Goal: Find contact information: Find contact information

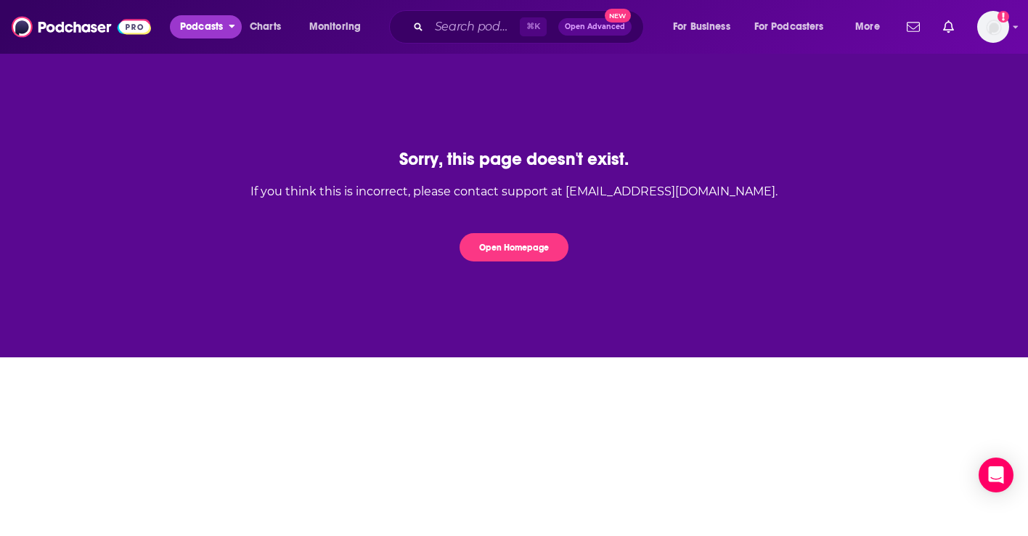
click at [175, 20] on button "Podcasts" at bounding box center [206, 26] width 72 height 23
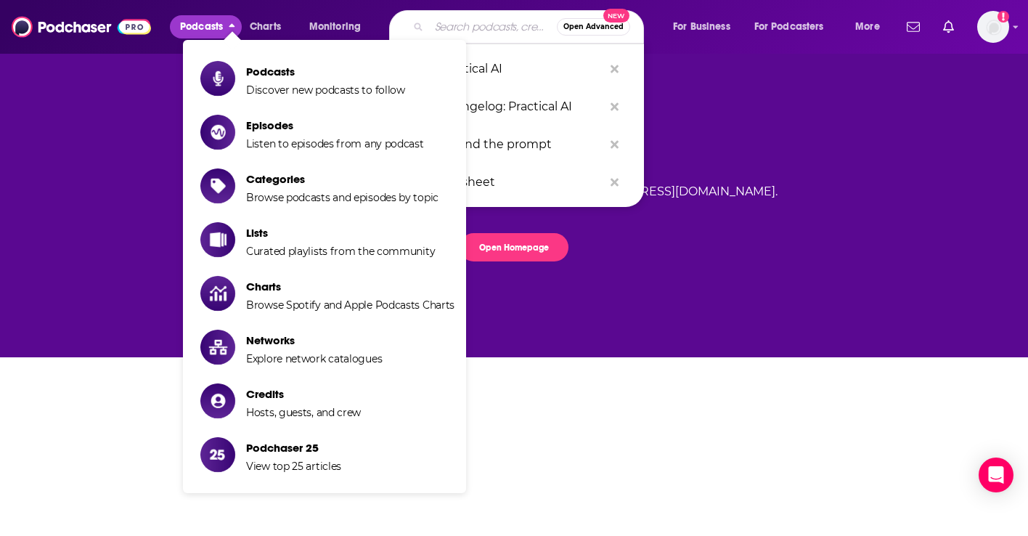
click at [439, 16] on input "Search podcasts, credits, & more..." at bounding box center [493, 26] width 128 height 23
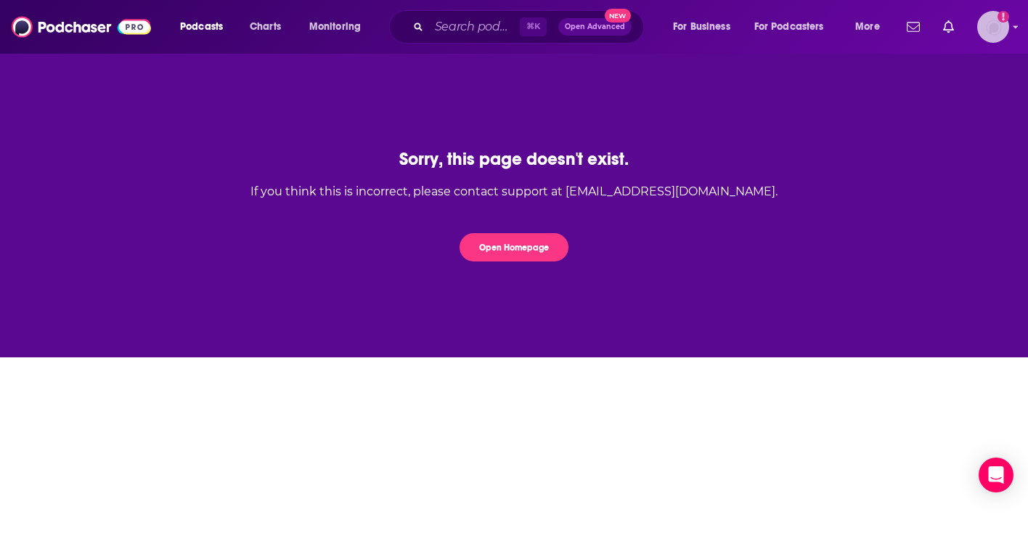
click at [998, 15] on icon "Add a profile image" at bounding box center [1004, 17] width 12 height 12
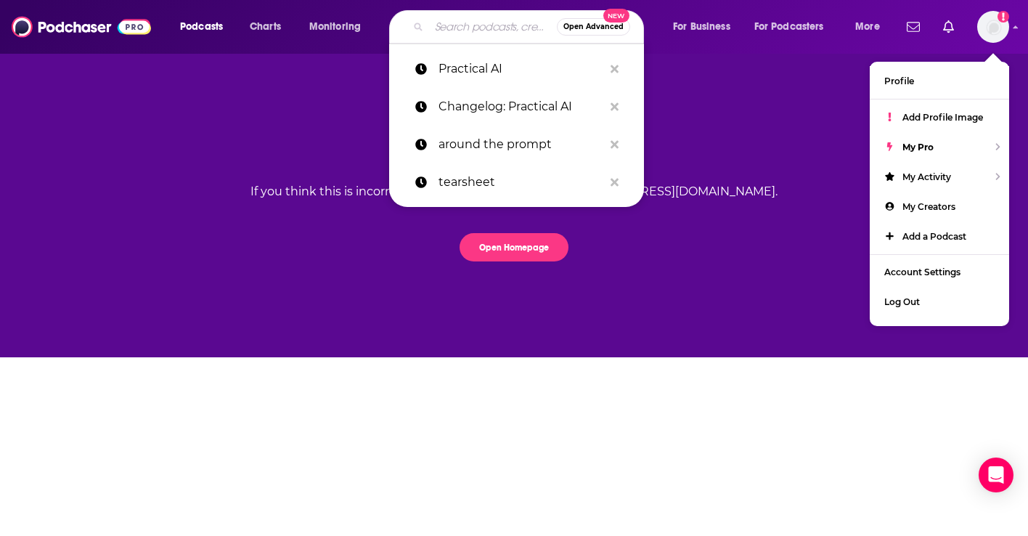
click at [478, 25] on input "Search podcasts, credits, & more..." at bounding box center [493, 26] width 128 height 23
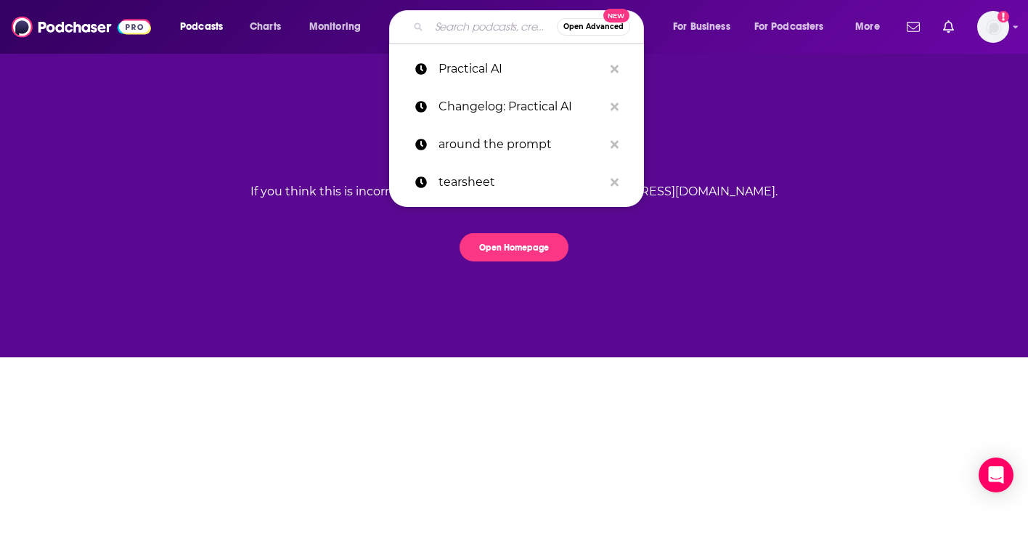
paste input "[PERSON_NAME]"
type input "[PERSON_NAME]"
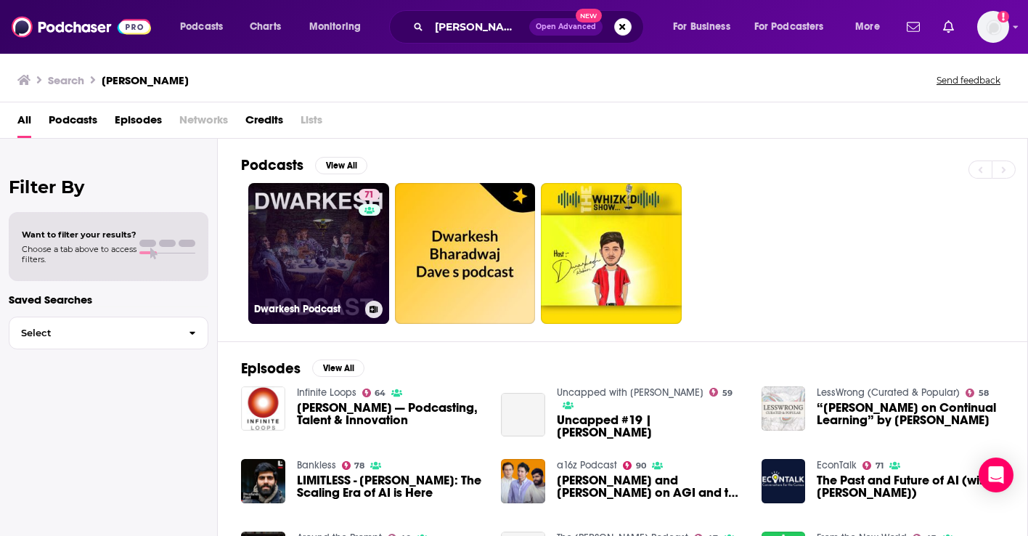
click at [290, 242] on link "71 [PERSON_NAME] Podcast" at bounding box center [318, 253] width 141 height 141
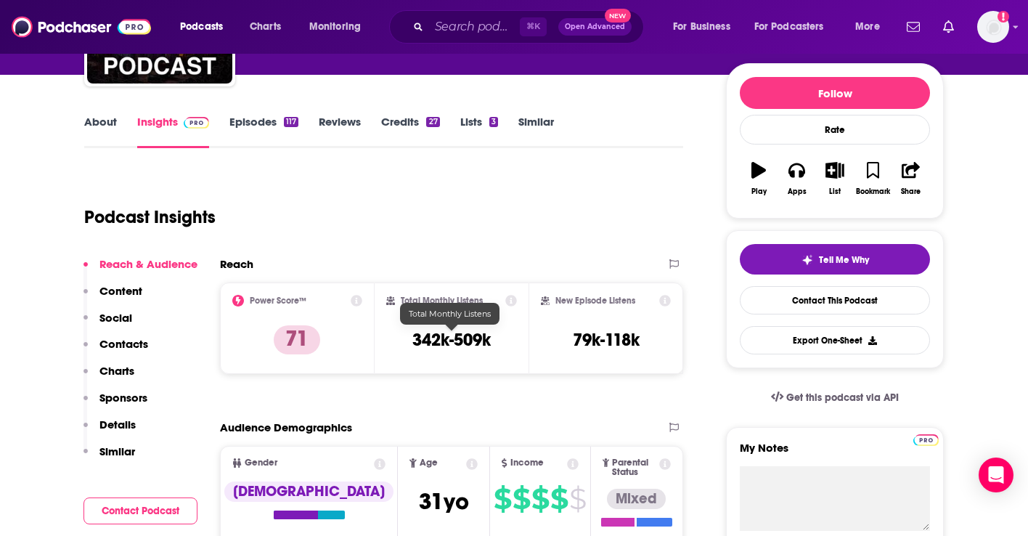
scroll to position [164, 0]
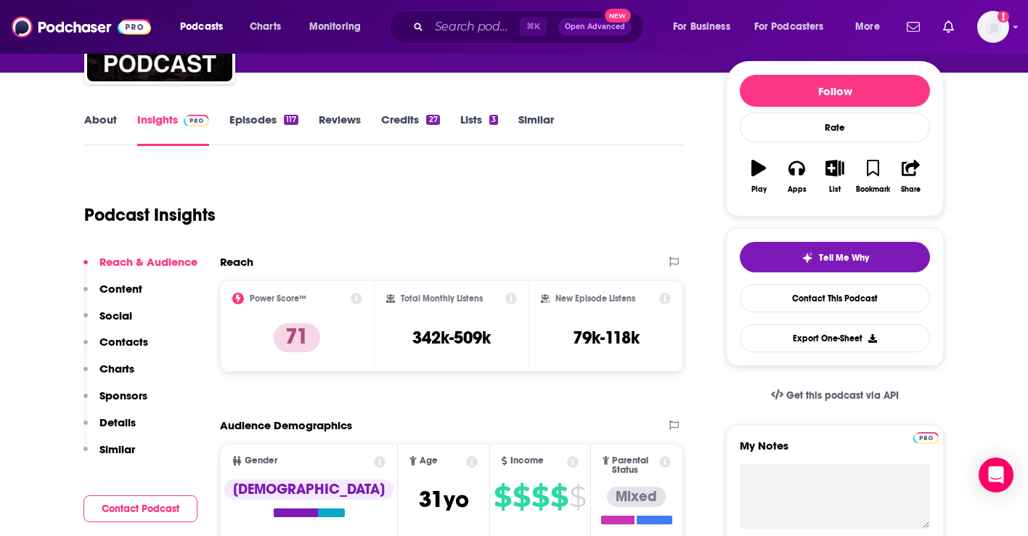
click at [126, 335] on p "Contacts" at bounding box center [123, 342] width 49 height 14
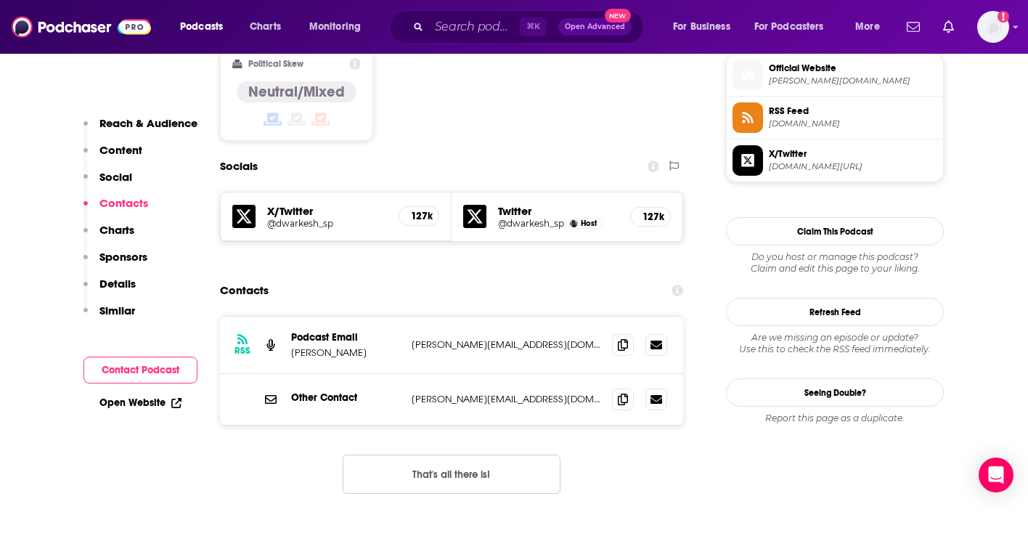
scroll to position [1182, 0]
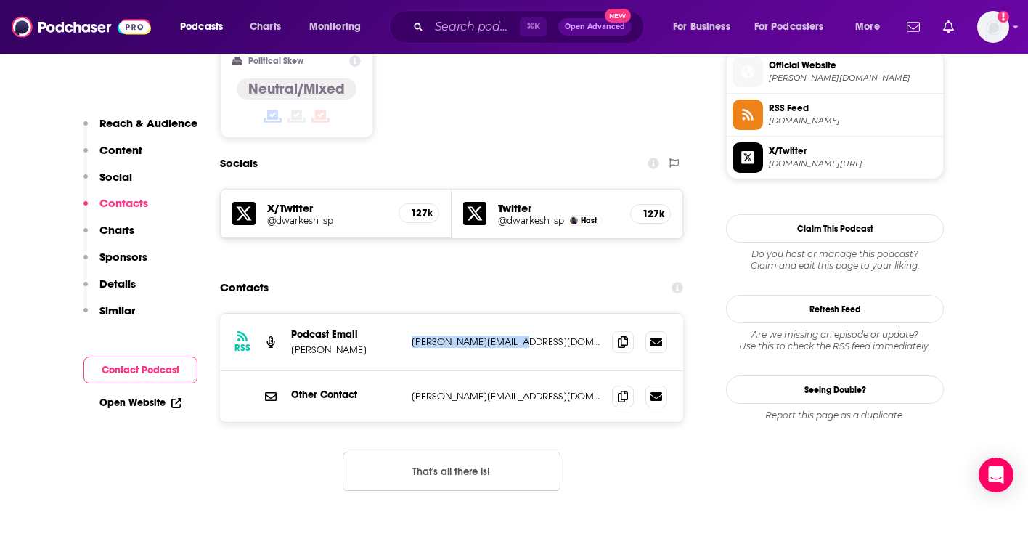
drag, startPoint x: 539, startPoint y: 274, endPoint x: 407, endPoint y: 270, distance: 131.5
click at [407, 314] on div "RSS Podcast Email [PERSON_NAME] [PERSON_NAME][EMAIL_ADDRESS][DOMAIN_NAME] [PERS…" at bounding box center [451, 342] width 463 height 57
copy p "[PERSON_NAME][EMAIL_ADDRESS][DOMAIN_NAME]"
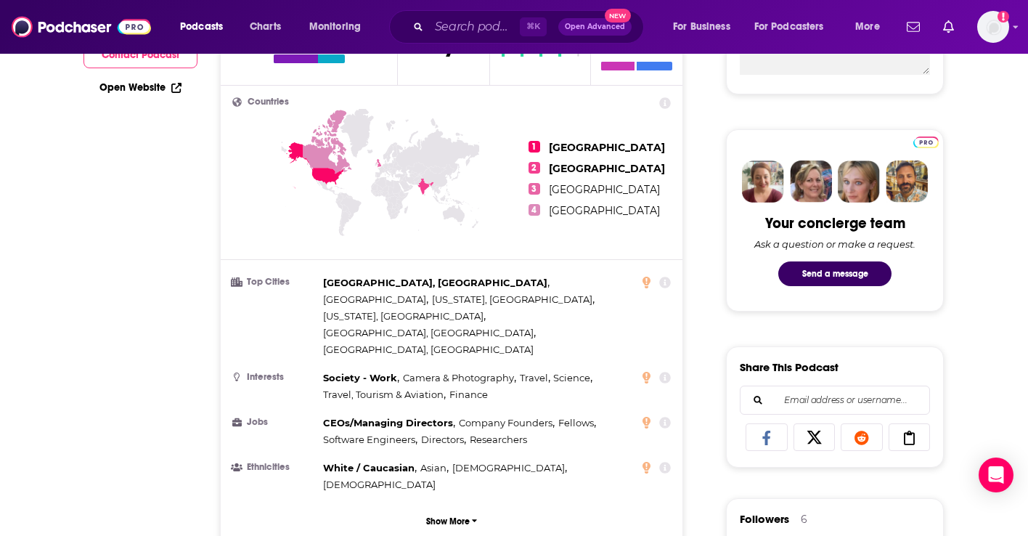
scroll to position [0, 0]
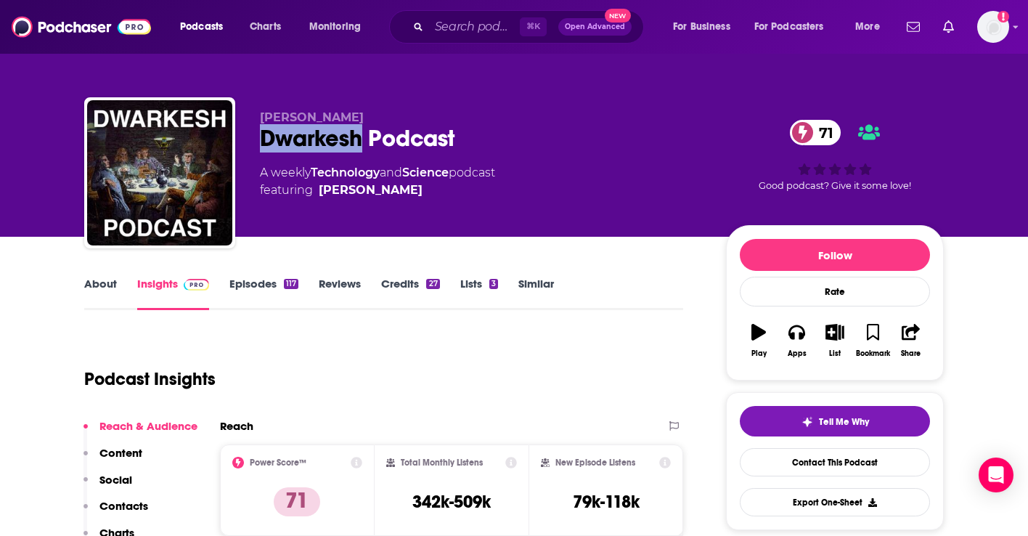
drag, startPoint x: 364, startPoint y: 139, endPoint x: 245, endPoint y: 137, distance: 119.1
click at [245, 137] on div "[PERSON_NAME] [PERSON_NAME] Podcast 71 A weekly Technology and Science podcast …" at bounding box center [514, 175] width 860 height 157
copy h2 "[PERSON_NAME]"
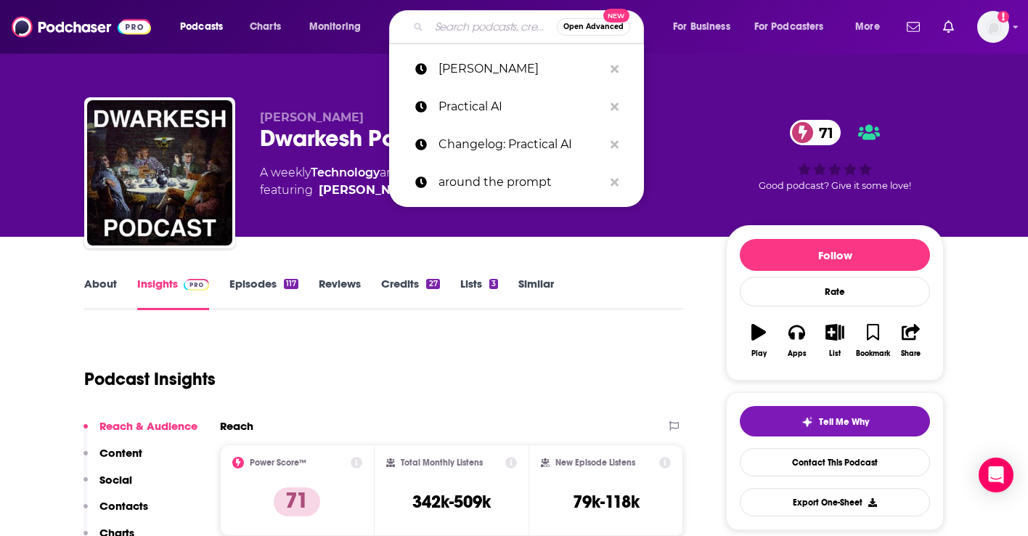
click at [459, 28] on input "Search podcasts, credits, & more..." at bounding box center [493, 26] width 128 height 23
paste input "Every: AI&I"
type input "Every: AI&I"
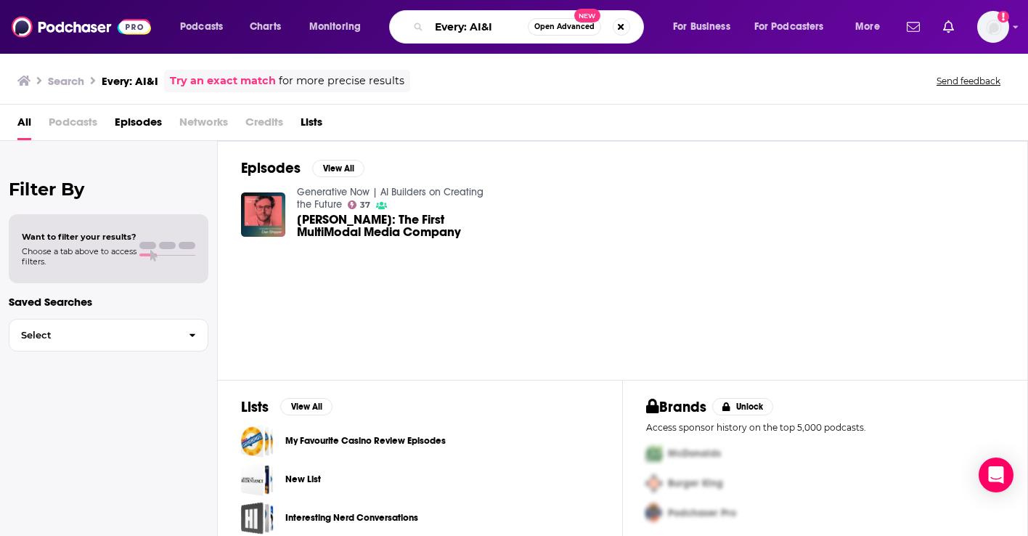
drag, startPoint x: 470, startPoint y: 25, endPoint x: 425, endPoint y: 23, distance: 45.8
click at [425, 23] on div "Every: AI&I Open Advanced New" at bounding box center [516, 26] width 255 height 33
click at [482, 23] on input "AI&I" at bounding box center [478, 26] width 99 height 23
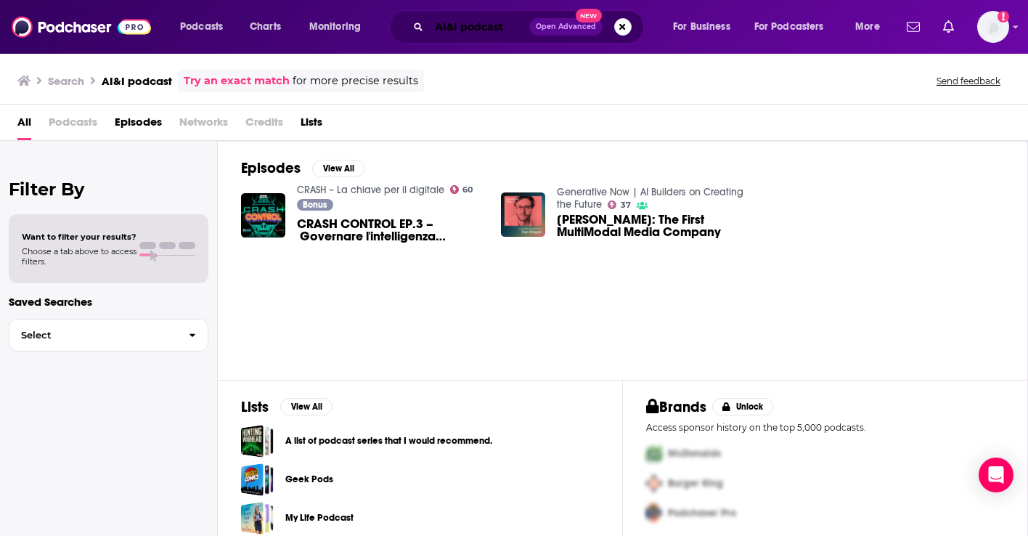
click at [457, 30] on input "AI&I podcast" at bounding box center [479, 26] width 100 height 23
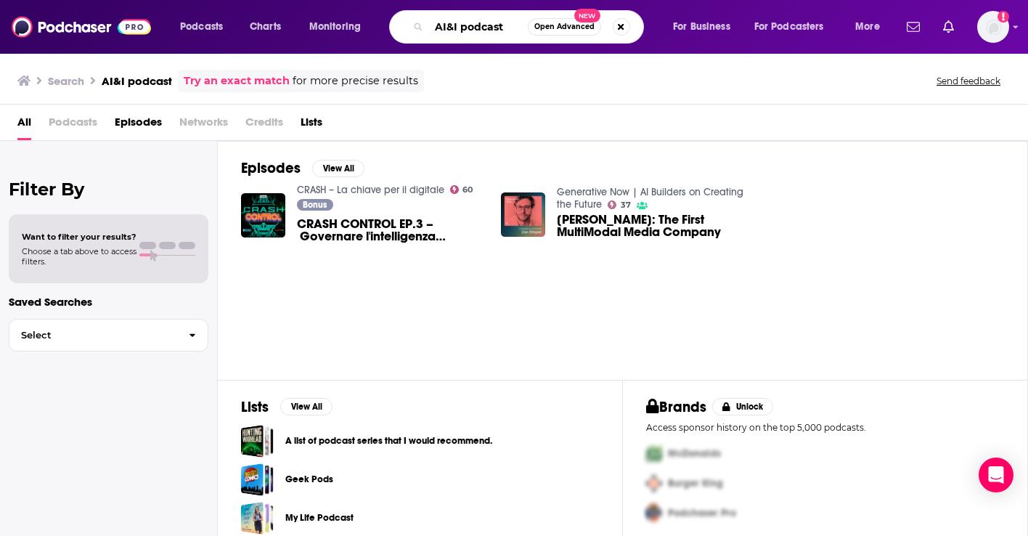
click at [457, 30] on input "AI&I podcast" at bounding box center [478, 26] width 99 height 23
paste input "Gradient Dissent (by Weights & Biases)"
type input "Gradient Dissent (by Weights & Biases)"
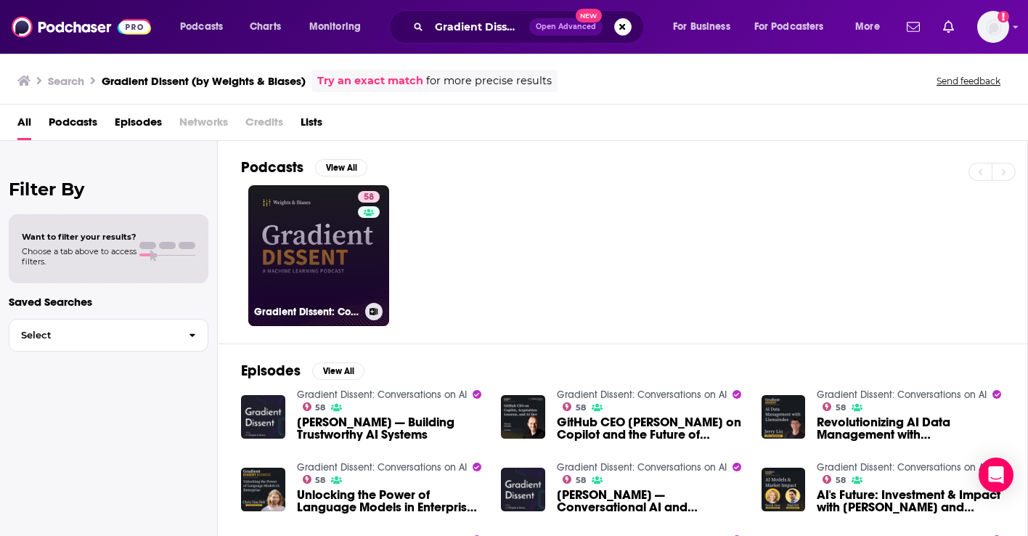
click at [309, 245] on link "58 Gradient Dissent: Conversations on AI" at bounding box center [318, 255] width 141 height 141
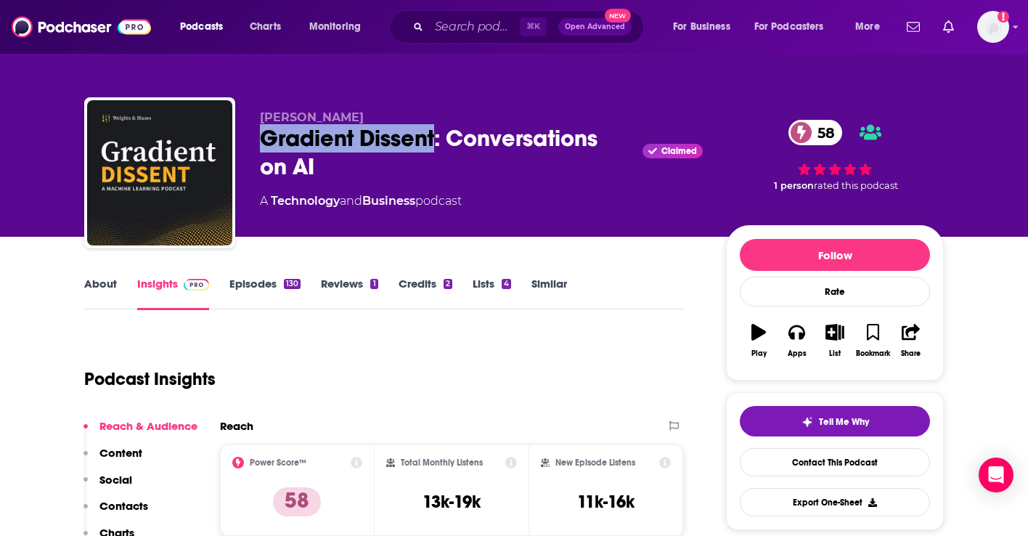
drag, startPoint x: 436, startPoint y: 138, endPoint x: 258, endPoint y: 135, distance: 177.9
click at [258, 135] on div "[PERSON_NAME] Gradient Dissent: Conversations on AI Claimed 58 A Technology and…" at bounding box center [514, 175] width 860 height 157
copy h2 "Gradient Dissent"
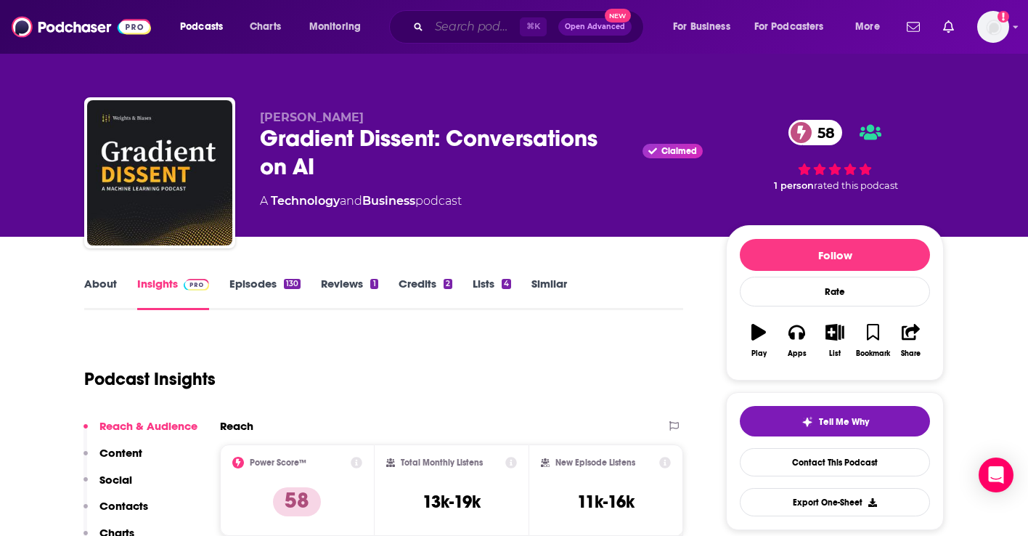
click at [450, 28] on input "Search podcasts, credits, & more..." at bounding box center [474, 26] width 91 height 23
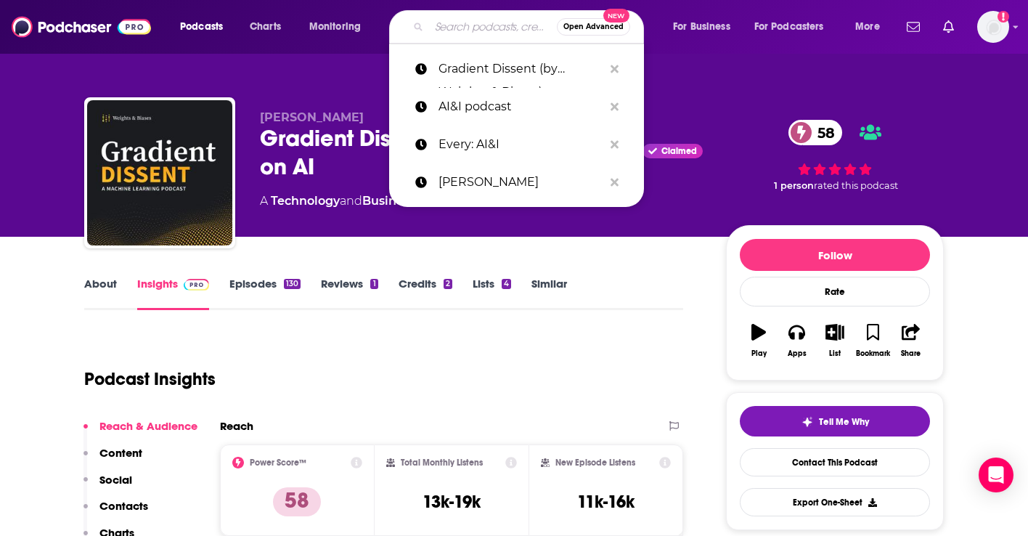
paste input "Invest Like the Best"
type input "Invest Like the Best"
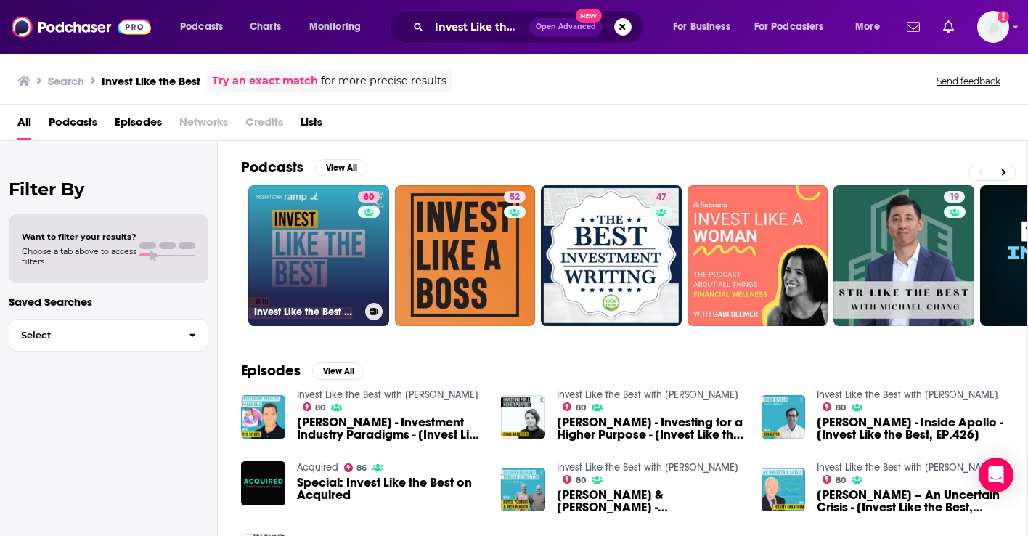
click at [319, 254] on link "80 Invest Like the Best with [PERSON_NAME]" at bounding box center [318, 255] width 141 height 141
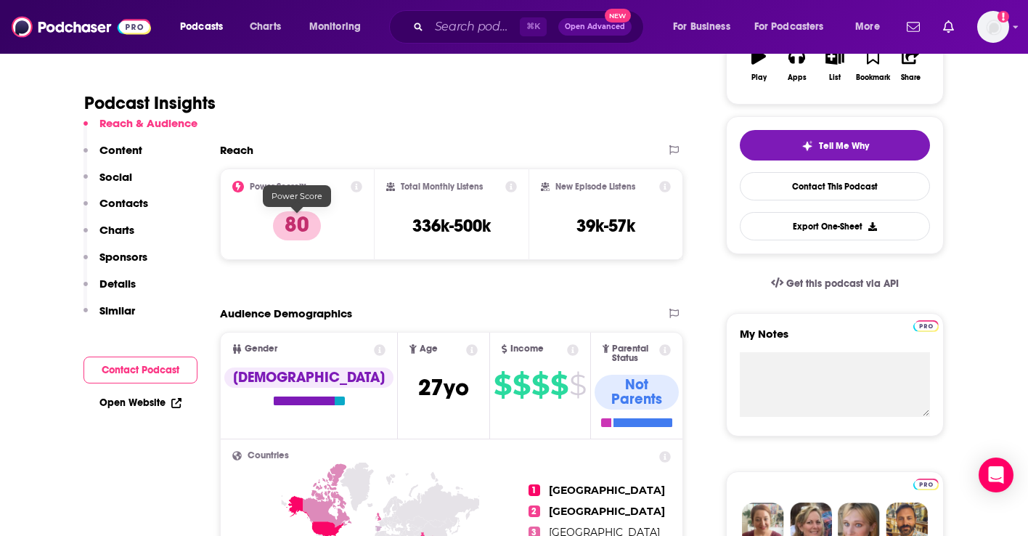
scroll to position [287, 0]
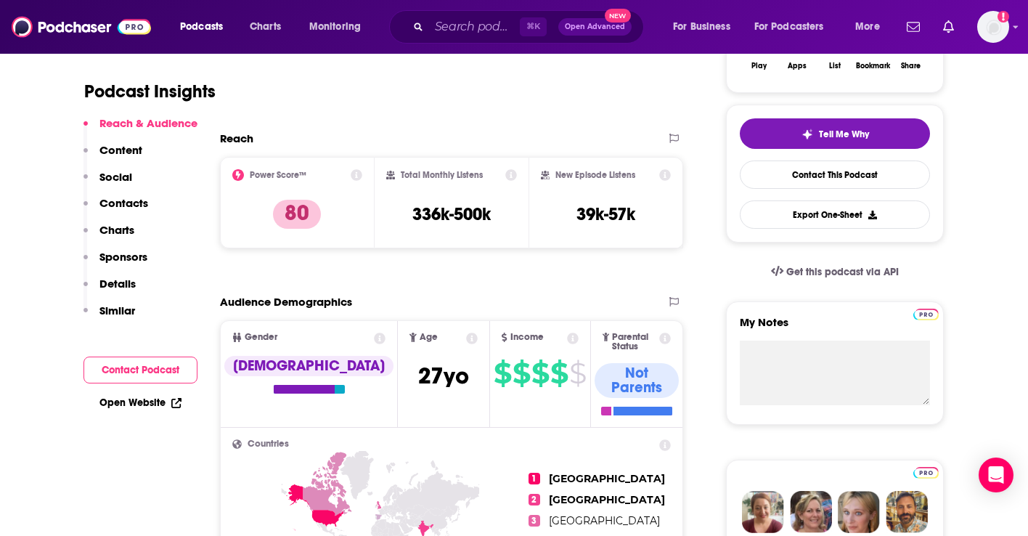
click at [118, 207] on p "Contacts" at bounding box center [123, 203] width 49 height 14
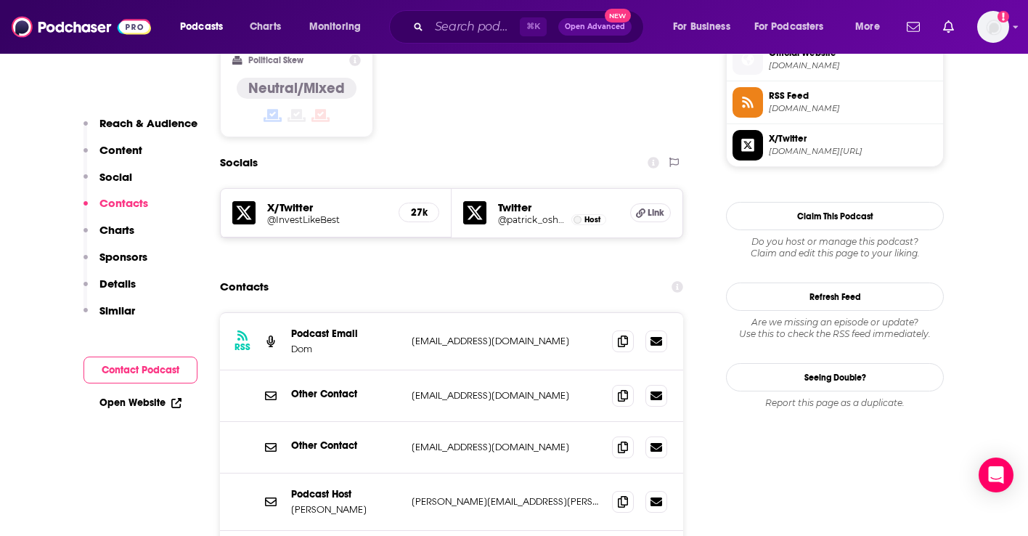
scroll to position [1199, 0]
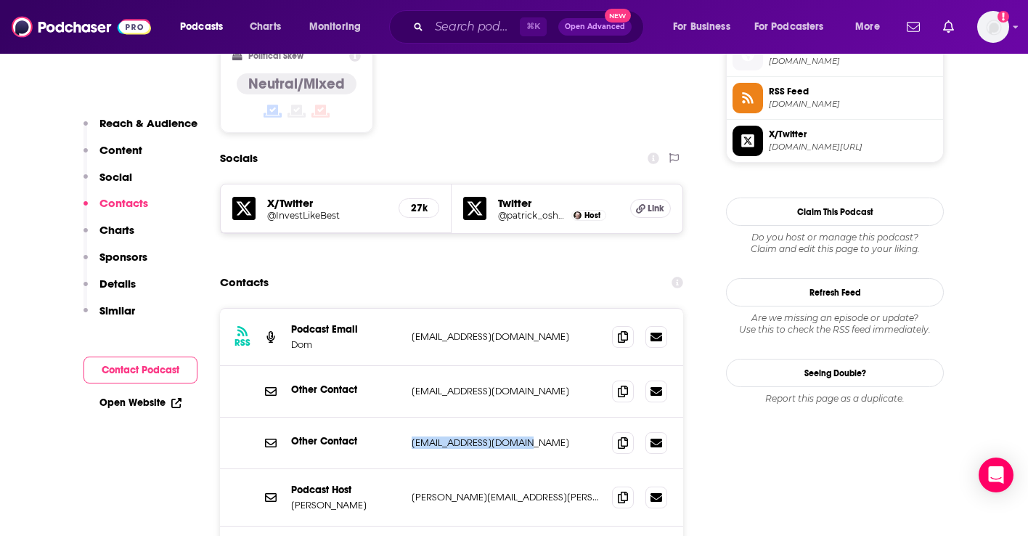
drag, startPoint x: 525, startPoint y: 376, endPoint x: 404, endPoint y: 379, distance: 121.3
click at [404, 417] on div "Other Contact [EMAIL_ADDRESS][DOMAIN_NAME] [EMAIL_ADDRESS][DOMAIN_NAME]" at bounding box center [451, 443] width 463 height 52
copy div "[EMAIL_ADDRESS][DOMAIN_NAME]"
click at [480, 436] on p "[EMAIL_ADDRESS][DOMAIN_NAME]" at bounding box center [506, 442] width 189 height 12
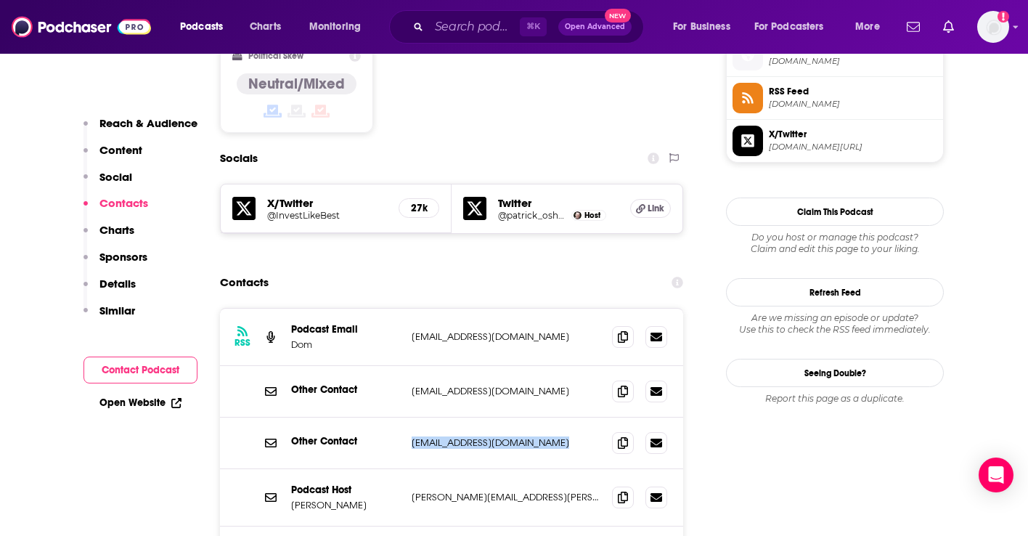
click at [480, 436] on p "[EMAIL_ADDRESS][DOMAIN_NAME]" at bounding box center [506, 442] width 189 height 12
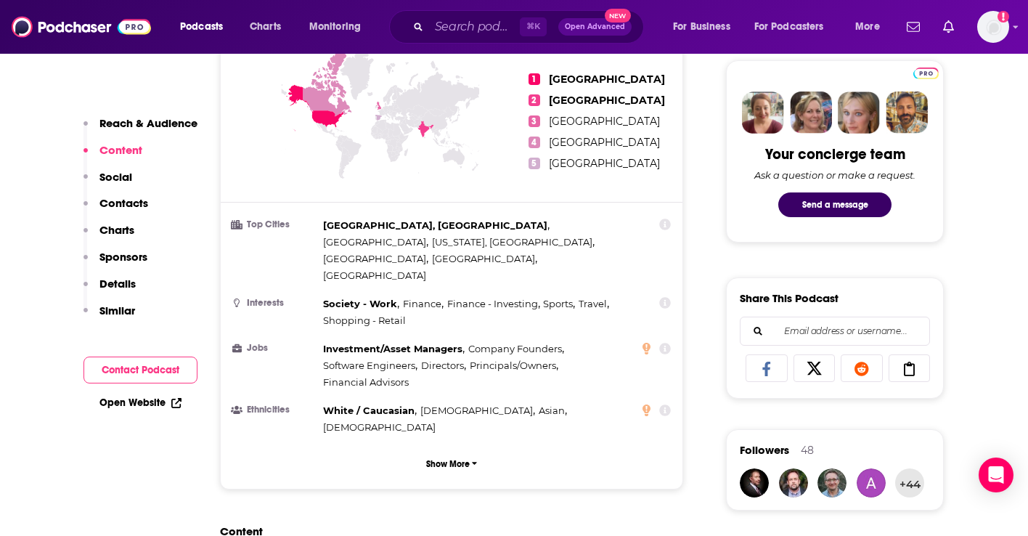
scroll to position [0, 0]
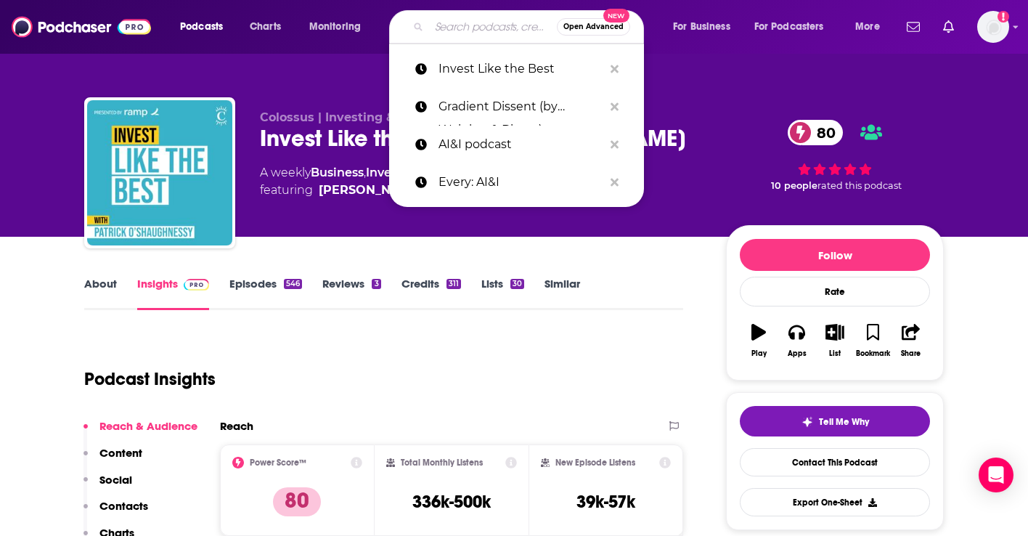
click at [470, 25] on input "Search podcasts, credits, & more..." at bounding box center [493, 26] width 128 height 23
paste input "Latent Space"
type input "Latent Space"
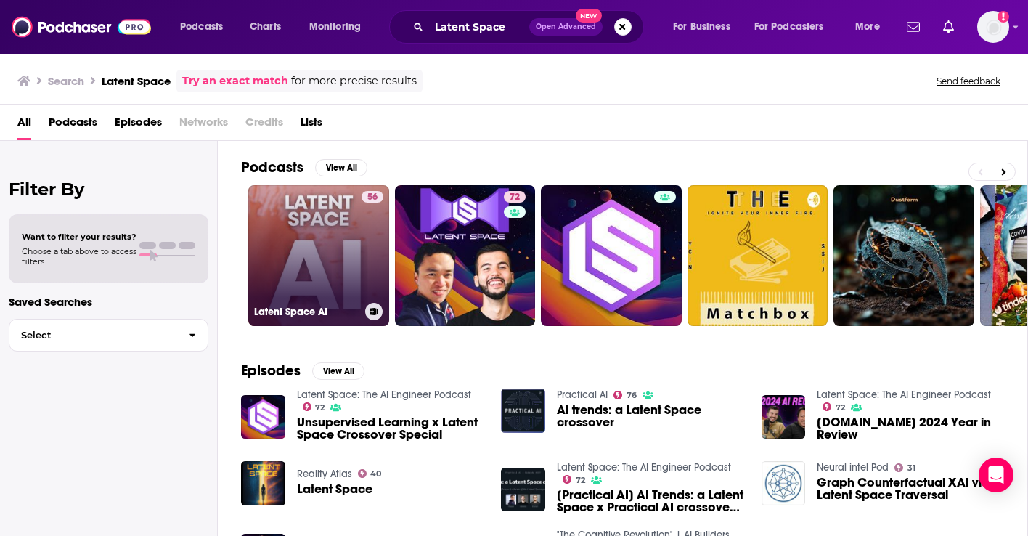
click at [323, 293] on link "56 Latent Space AI" at bounding box center [318, 255] width 141 height 141
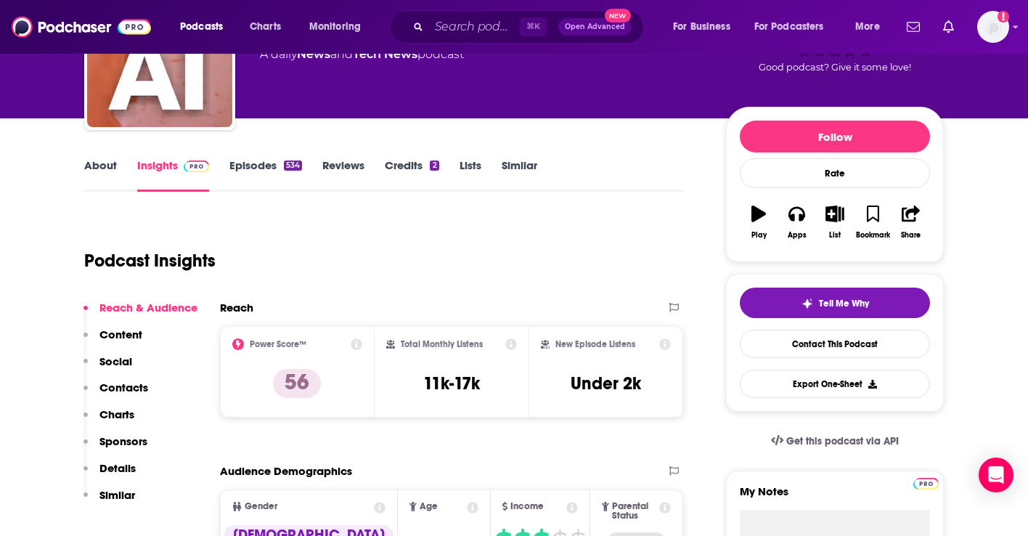
scroll to position [126, 0]
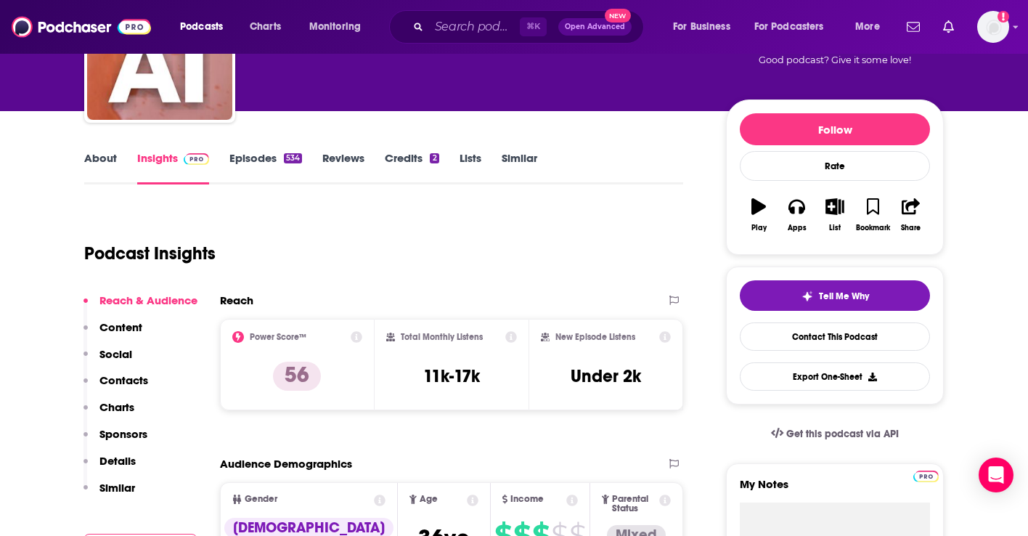
click at [119, 381] on p "Contacts" at bounding box center [123, 380] width 49 height 14
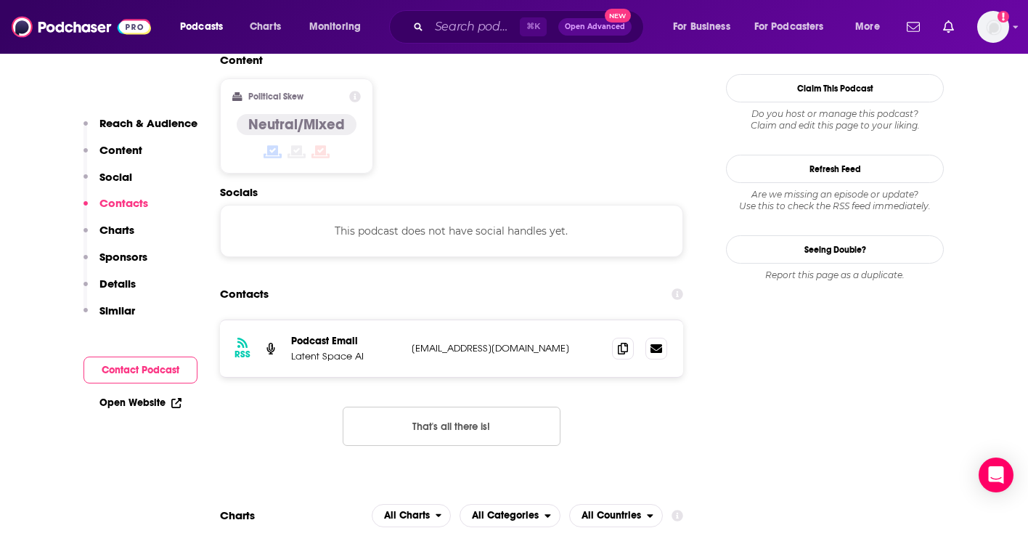
scroll to position [1169, 0]
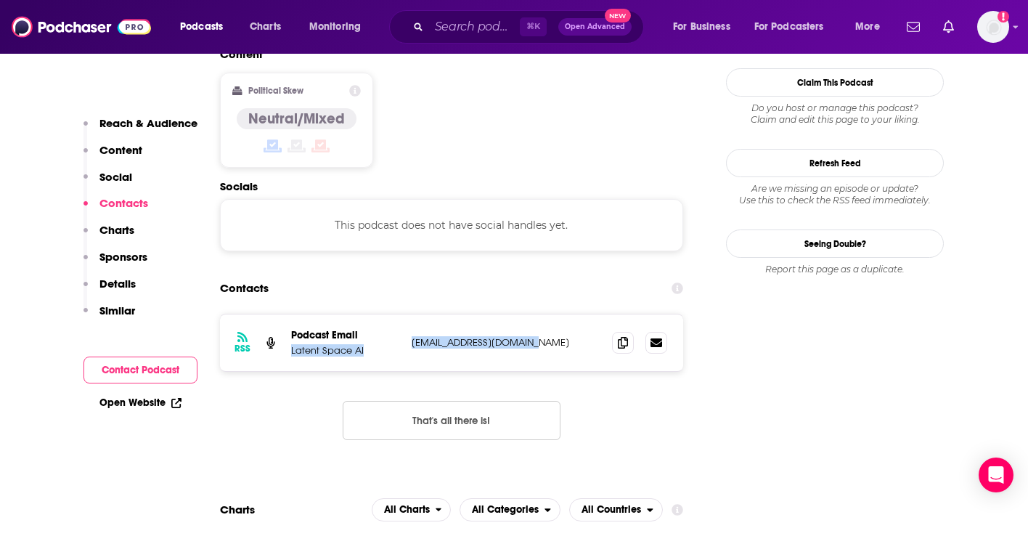
drag, startPoint x: 546, startPoint y: 265, endPoint x: 405, endPoint y: 266, distance: 140.8
click at [405, 314] on div "RSS Podcast Email Latent Space AI [EMAIL_ADDRESS][DOMAIN_NAME] [EMAIL_ADDRESS][…" at bounding box center [451, 342] width 463 height 57
drag, startPoint x: 530, startPoint y: 269, endPoint x: 407, endPoint y: 269, distance: 122.7
click at [407, 314] on div "RSS Podcast Email Latent Space AI [EMAIL_ADDRESS][DOMAIN_NAME] [EMAIL_ADDRESS][…" at bounding box center [451, 342] width 463 height 57
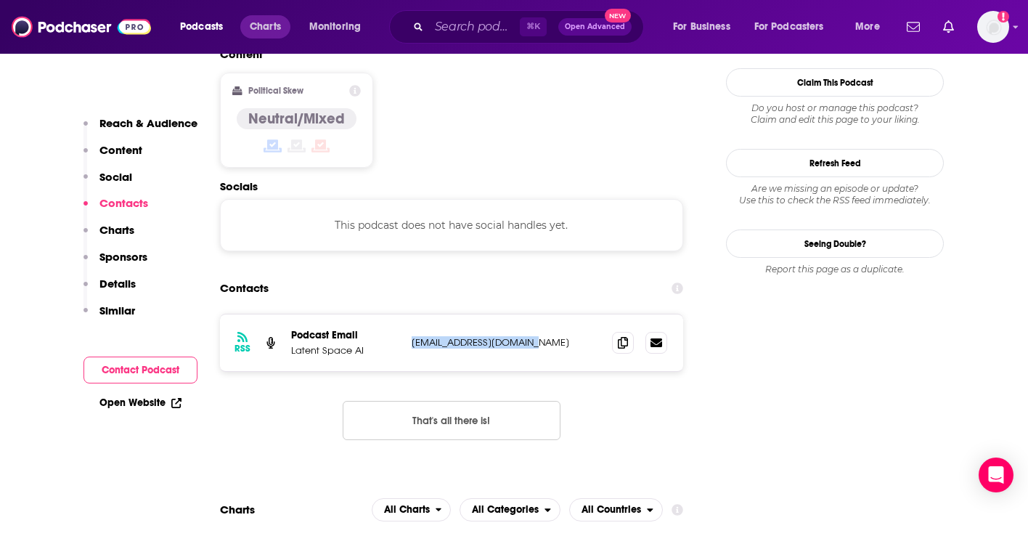
copy p "[EMAIL_ADDRESS][DOMAIN_NAME]"
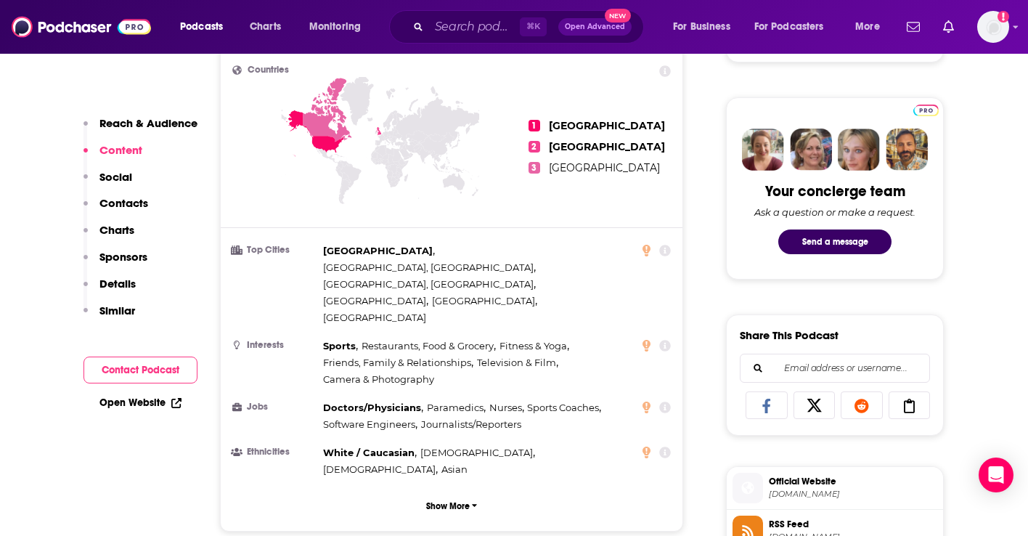
scroll to position [0, 0]
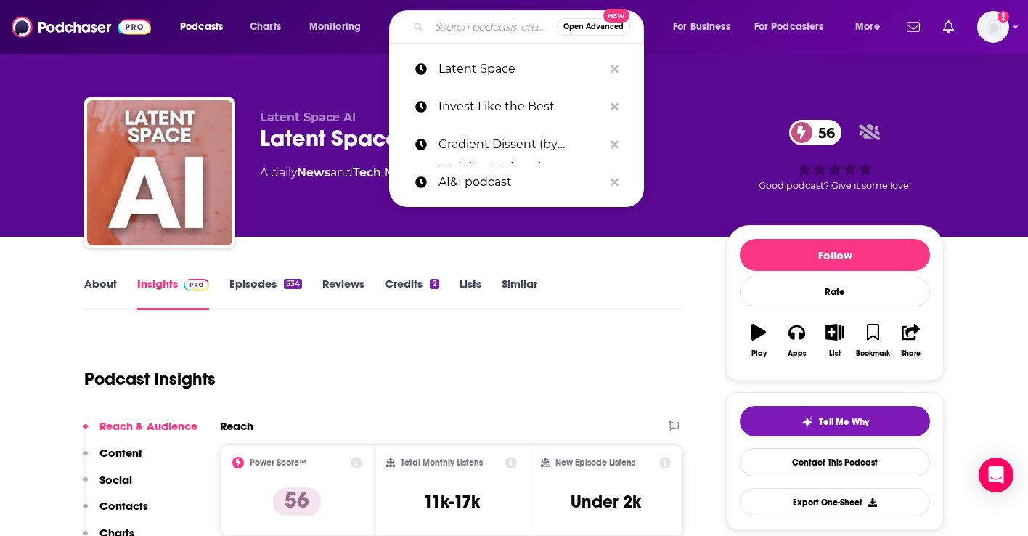
click at [435, 24] on input "Search podcasts, credits, & more..." at bounding box center [493, 26] width 128 height 23
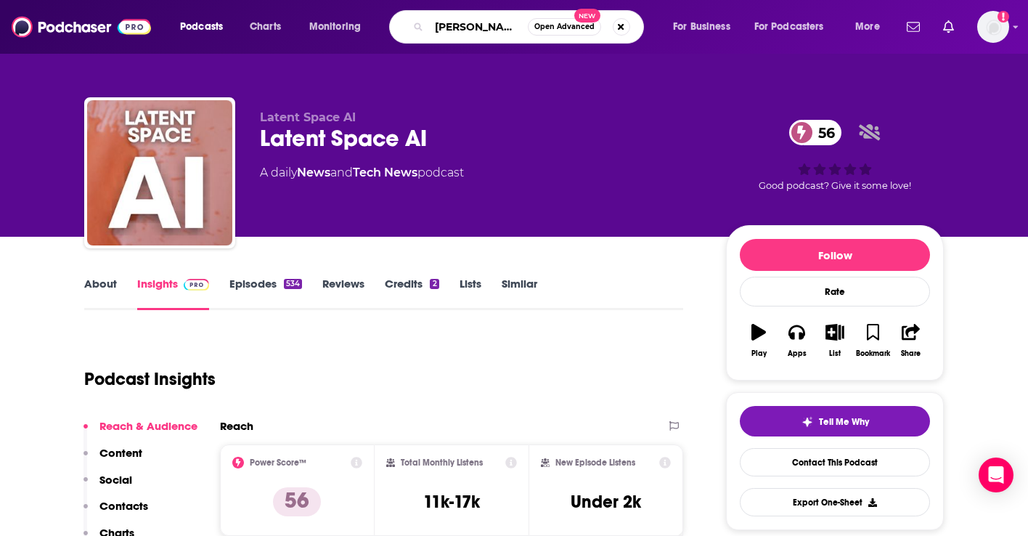
type input "[PERSON_NAME]'s podcast"
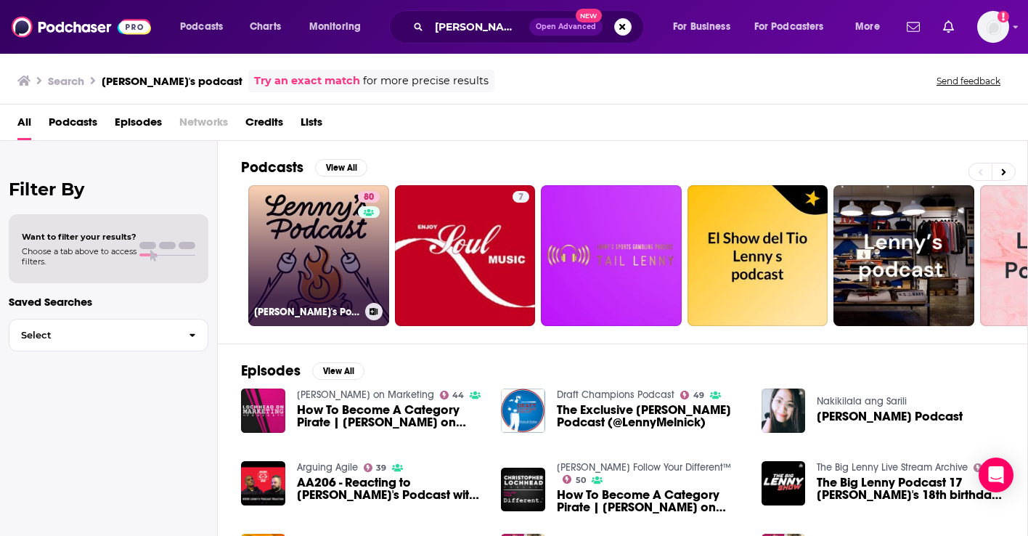
click at [288, 238] on link "80 [PERSON_NAME]'s Podcast: Product | Career | Growth" at bounding box center [318, 255] width 141 height 141
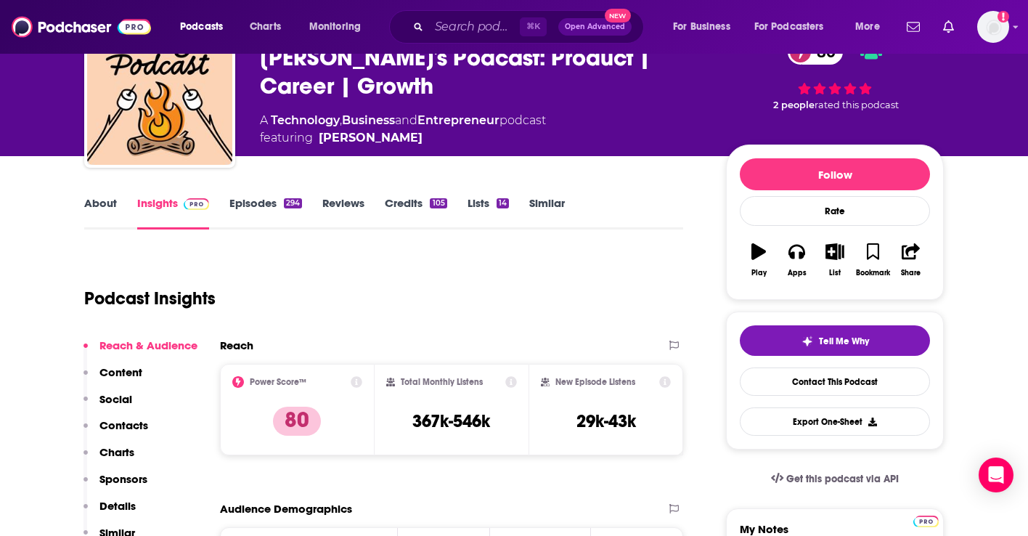
click at [129, 419] on p "Contacts" at bounding box center [123, 425] width 49 height 14
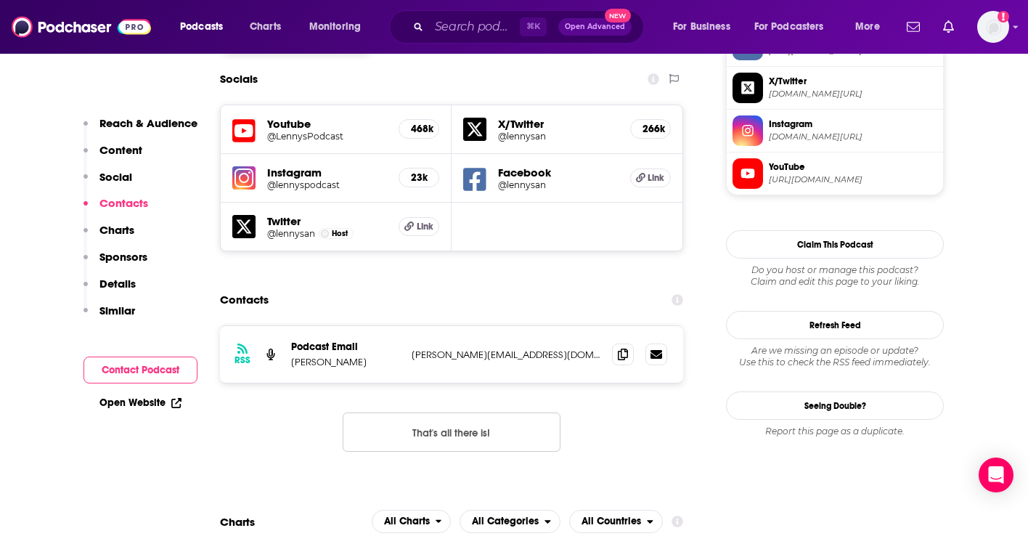
scroll to position [1296, 0]
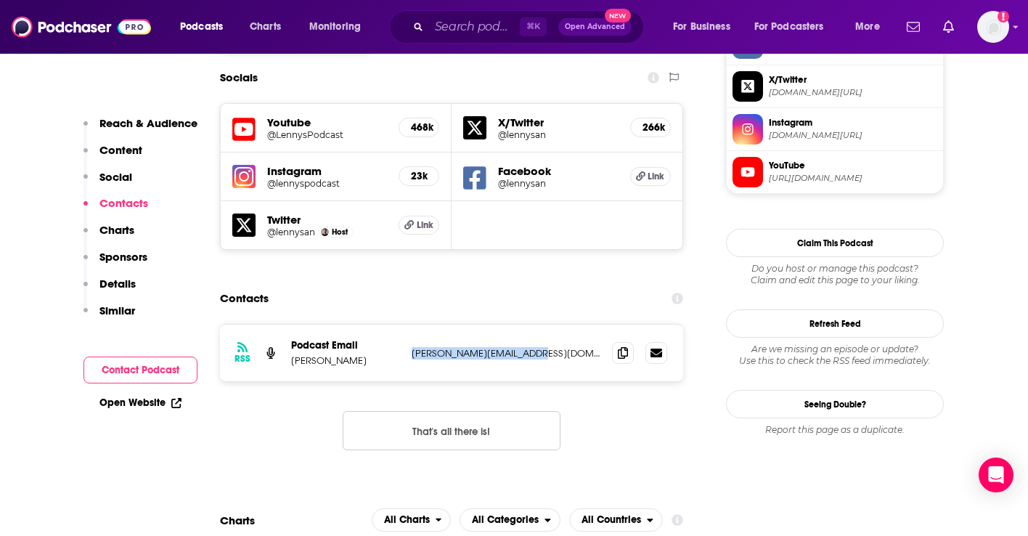
drag, startPoint x: 526, startPoint y: 269, endPoint x: 412, endPoint y: 268, distance: 114.0
click at [412, 347] on p "[PERSON_NAME][EMAIL_ADDRESS][DOMAIN_NAME]" at bounding box center [506, 353] width 189 height 12
copy p "[PERSON_NAME][EMAIL_ADDRESS][DOMAIN_NAME]"
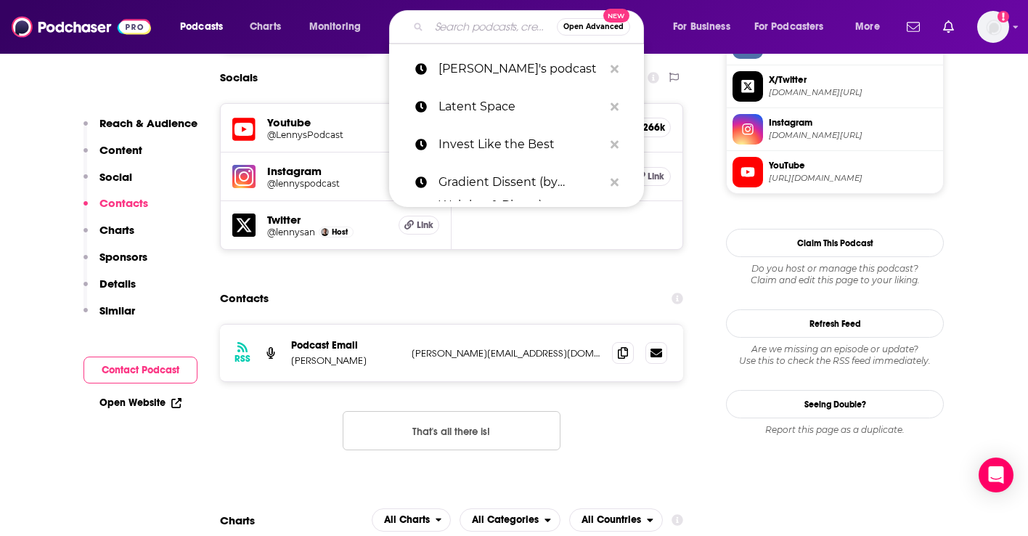
click at [472, 28] on input "Search podcasts, credits, & more..." at bounding box center [493, 26] width 128 height 23
paste input "MAD Podcast"
type input "MAD Podcast"
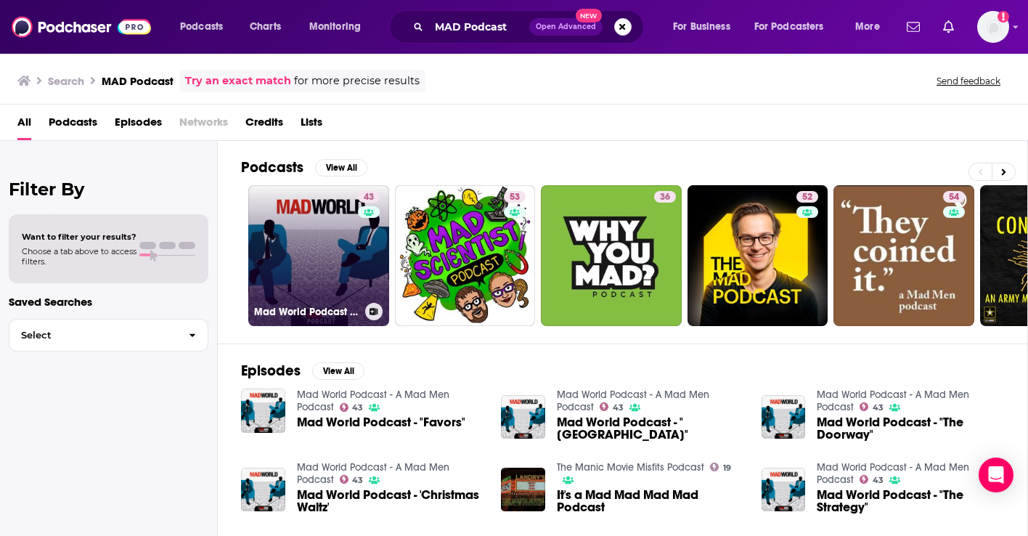
click at [319, 299] on link "43 Mad World Podcast - A Mad Men Podcast" at bounding box center [318, 255] width 141 height 141
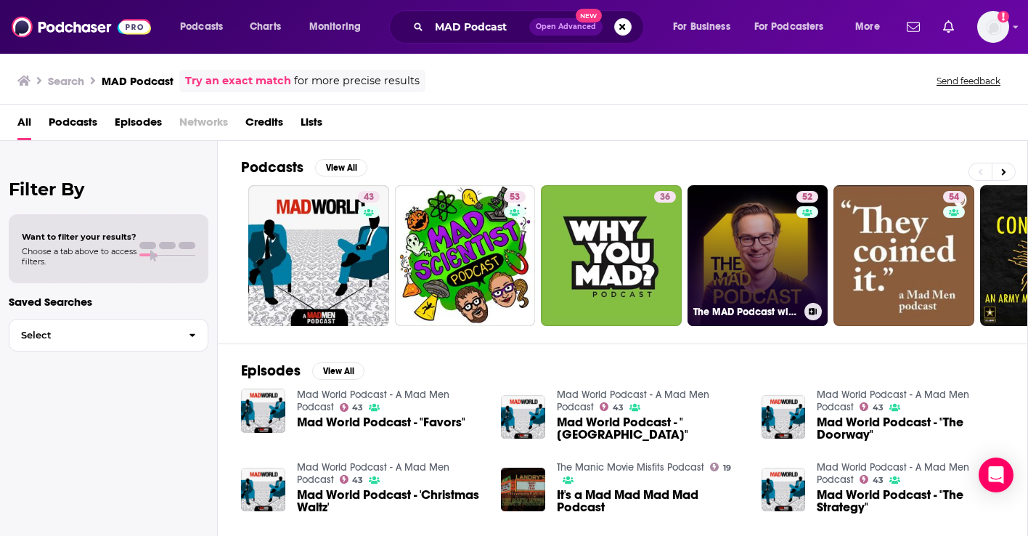
click at [703, 258] on link "52 The MAD Podcast with [PERSON_NAME]" at bounding box center [758, 255] width 141 height 141
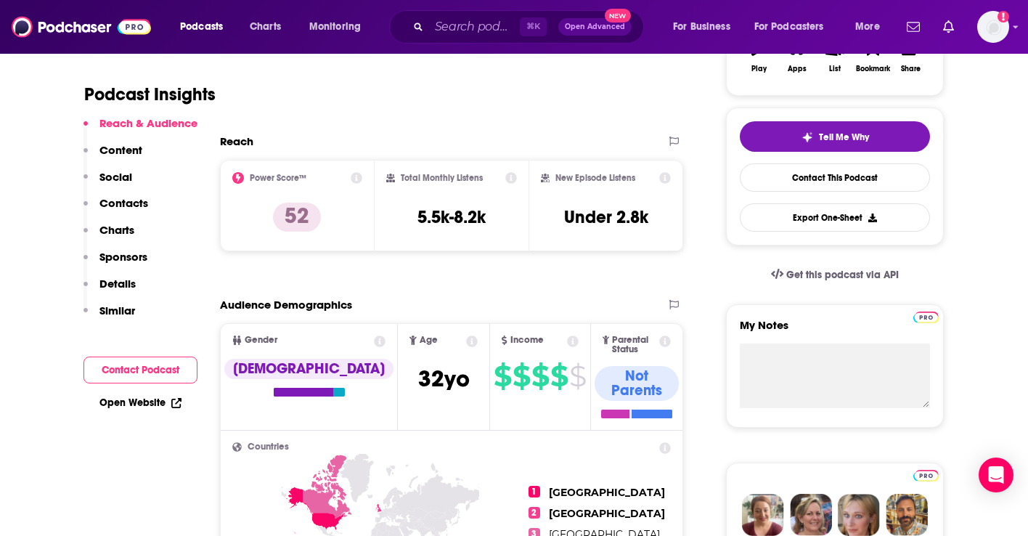
scroll to position [306, 0]
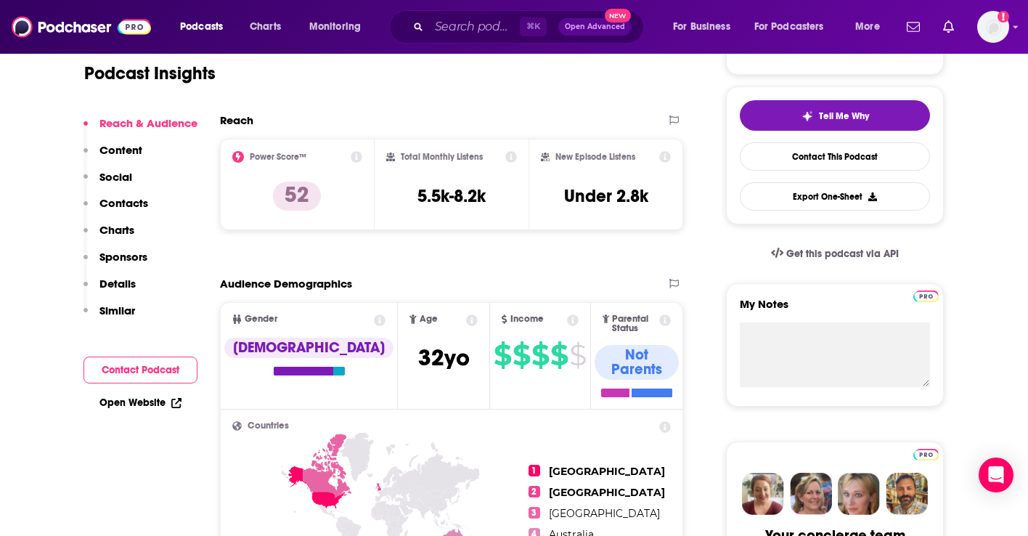
click at [116, 205] on p "Contacts" at bounding box center [123, 203] width 49 height 14
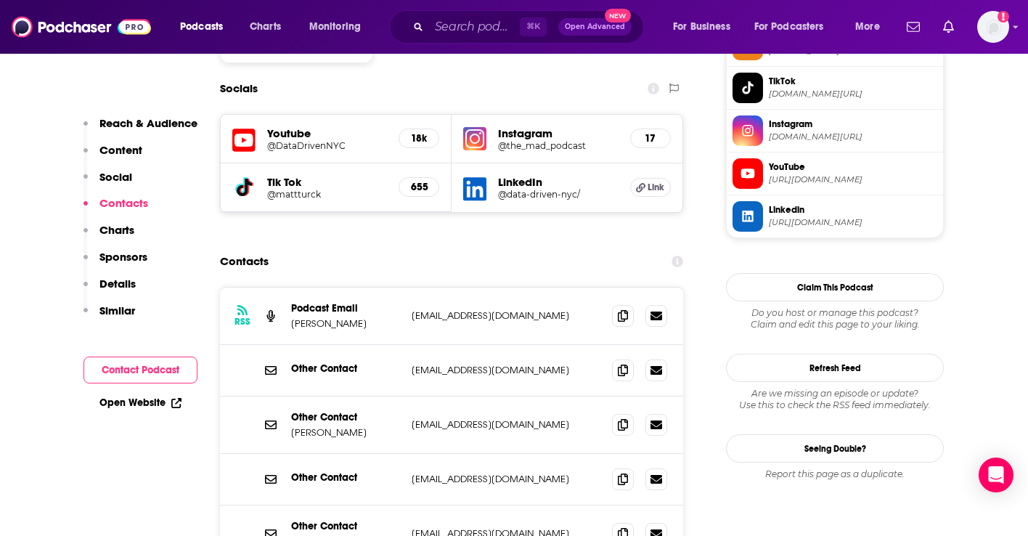
scroll to position [1252, 0]
drag, startPoint x: 537, startPoint y: 226, endPoint x: 411, endPoint y: 226, distance: 126.3
click at [411, 287] on div "RSS Podcast Email [PERSON_NAME] [EMAIL_ADDRESS][DOMAIN_NAME] [EMAIL_ADDRESS][DO…" at bounding box center [451, 315] width 463 height 57
copy p "[EMAIL_ADDRESS][DOMAIN_NAME]"
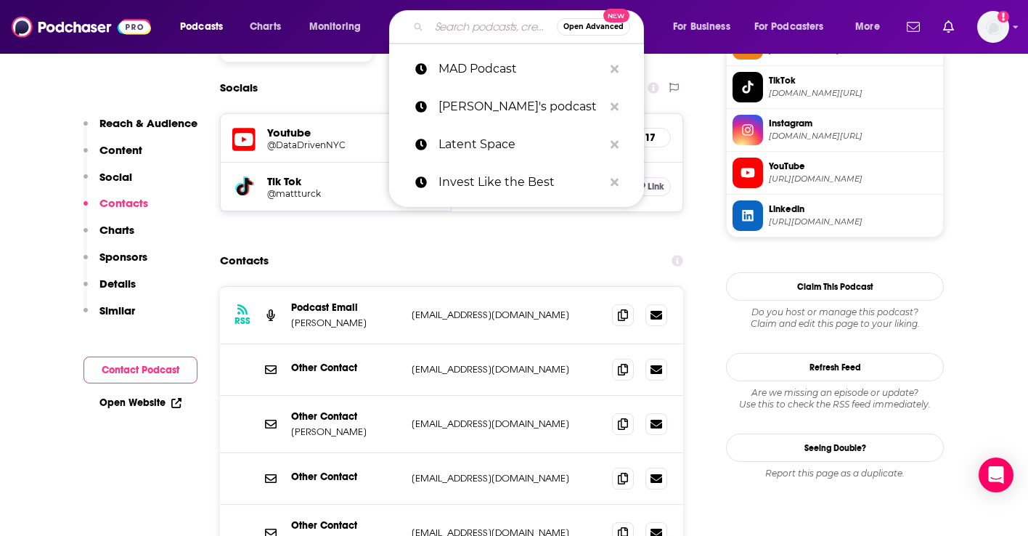
click at [444, 26] on input "Search podcasts, credits, & more..." at bounding box center [493, 26] width 128 height 23
paste input "[PERSON_NAME] Forward Future"
type input "[PERSON_NAME] Forward Future"
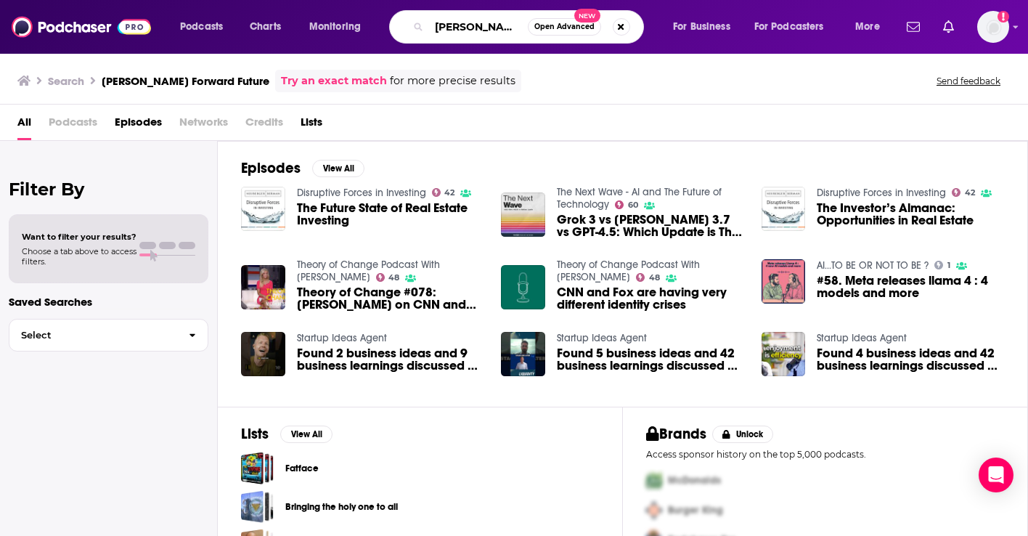
click at [453, 28] on input "[PERSON_NAME] Forward Future" at bounding box center [478, 26] width 99 height 23
drag, startPoint x: 487, startPoint y: 28, endPoint x: 388, endPoint y: 25, distance: 99.5
click at [388, 25] on div "Podcasts Charts Monitoring [PERSON_NAME] Forward Future Open Advanced New For B…" at bounding box center [532, 26] width 724 height 33
type input "Forward Future"
